Goal: Task Accomplishment & Management: Manage account settings

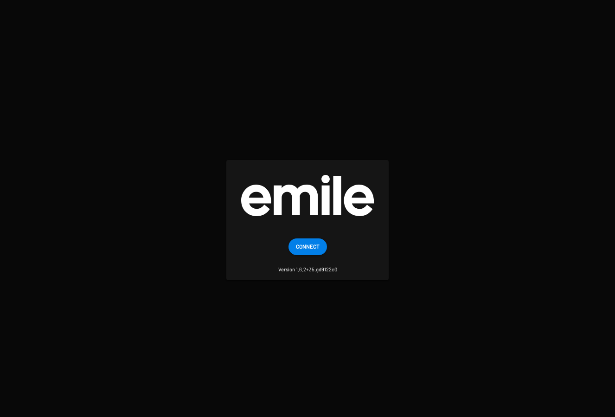
click at [301, 251] on span "Connect" at bounding box center [308, 246] width 24 height 17
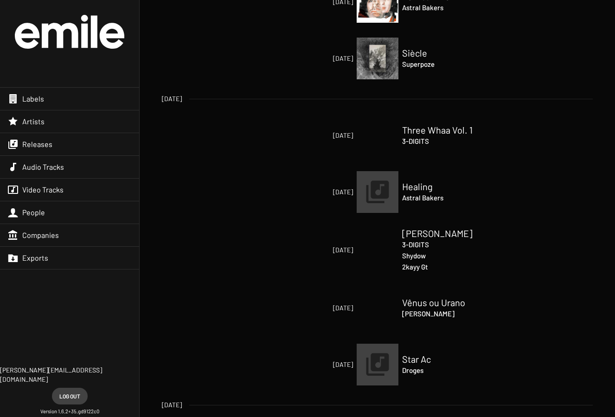
scroll to position [238, 0]
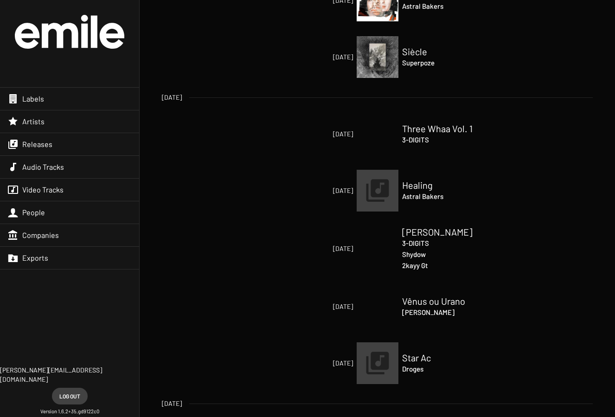
click at [416, 129] on h2 "Three Whaa Vol. 1" at bounding box center [448, 128] width 93 height 11
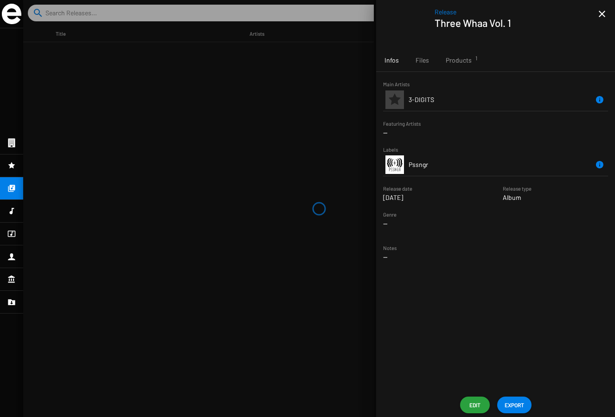
click at [473, 407] on span "Edit" at bounding box center [474, 404] width 15 height 17
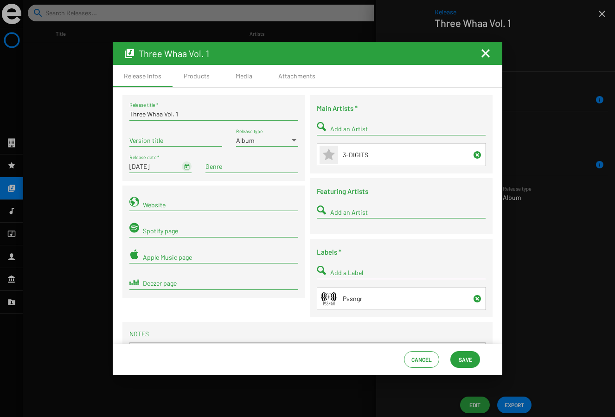
click at [185, 168] on span "Open calendar" at bounding box center [187, 166] width 6 height 8
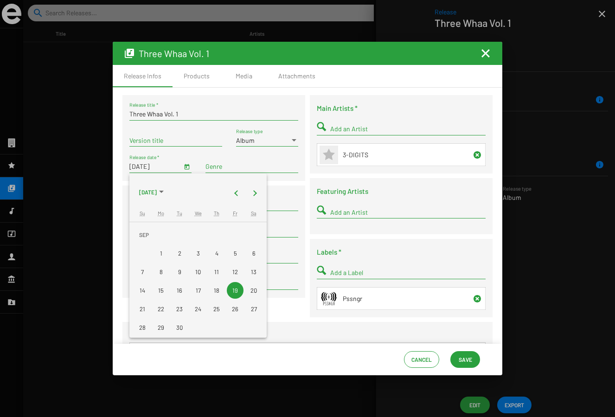
click at [214, 290] on div "18" at bounding box center [216, 290] width 17 height 17
type input "[DATE]"
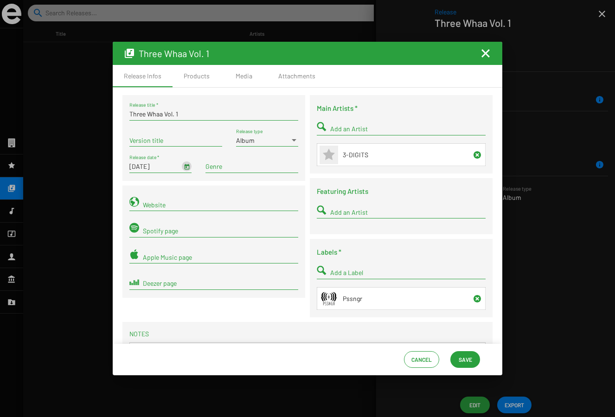
click at [467, 359] on span "Save" at bounding box center [465, 359] width 13 height 17
click at [469, 358] on span "Save" at bounding box center [465, 359] width 13 height 17
click at [482, 51] on mat-icon "Fermer la fenêtre" at bounding box center [485, 53] width 11 height 11
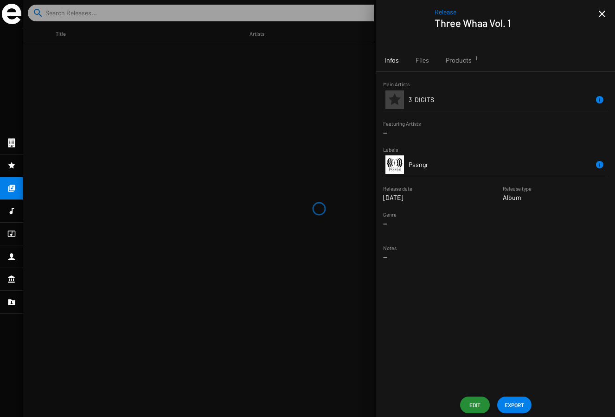
click at [601, 16] on mat-icon "close" at bounding box center [601, 13] width 11 height 11
